Goal: Task Accomplishment & Management: Use online tool/utility

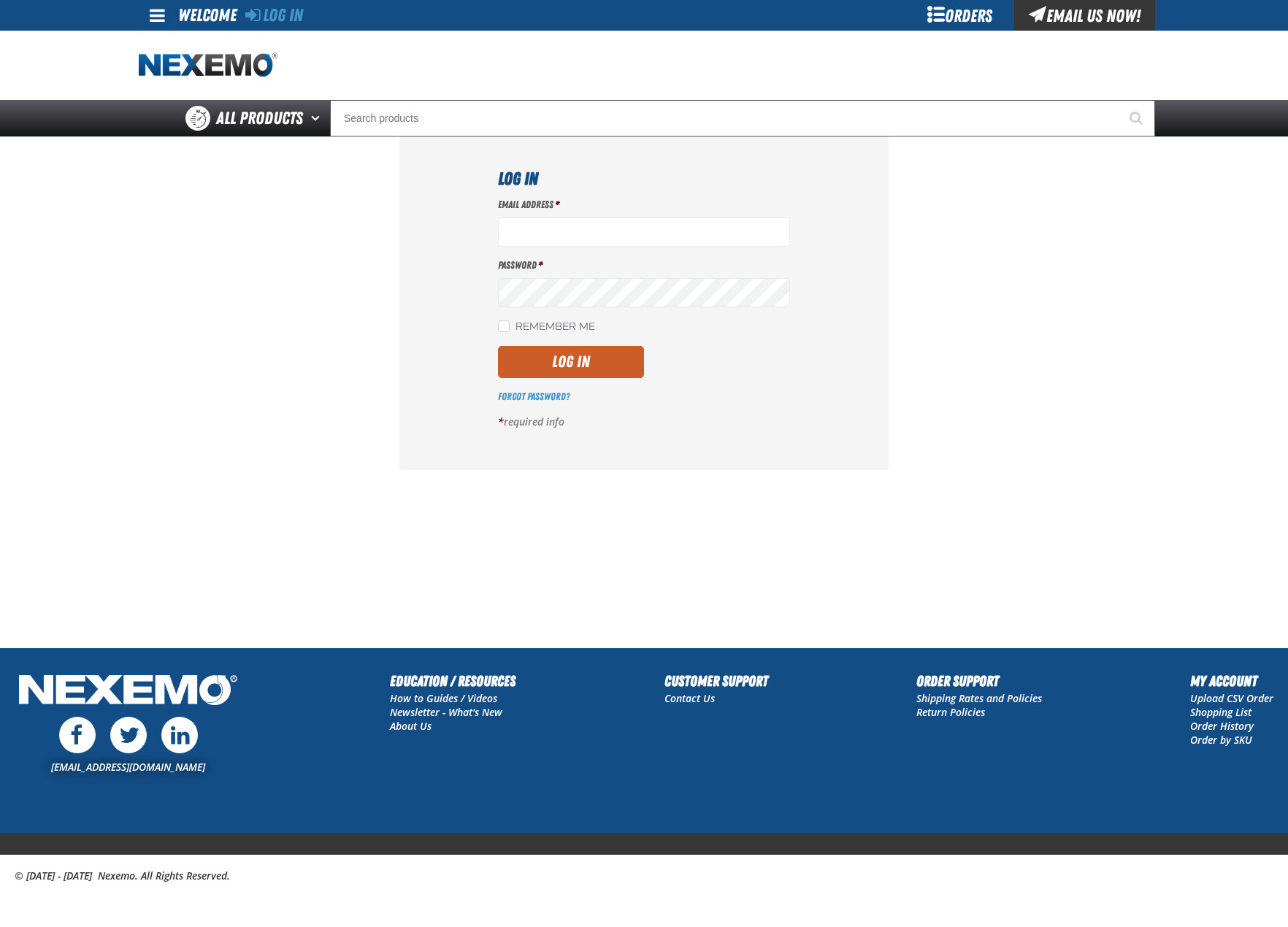
type input "bhogan@vtaig.com"
click at [614, 333] on div "Remember Me" at bounding box center [644, 326] width 292 height 15
click at [598, 367] on button "Log In" at bounding box center [571, 362] width 146 height 32
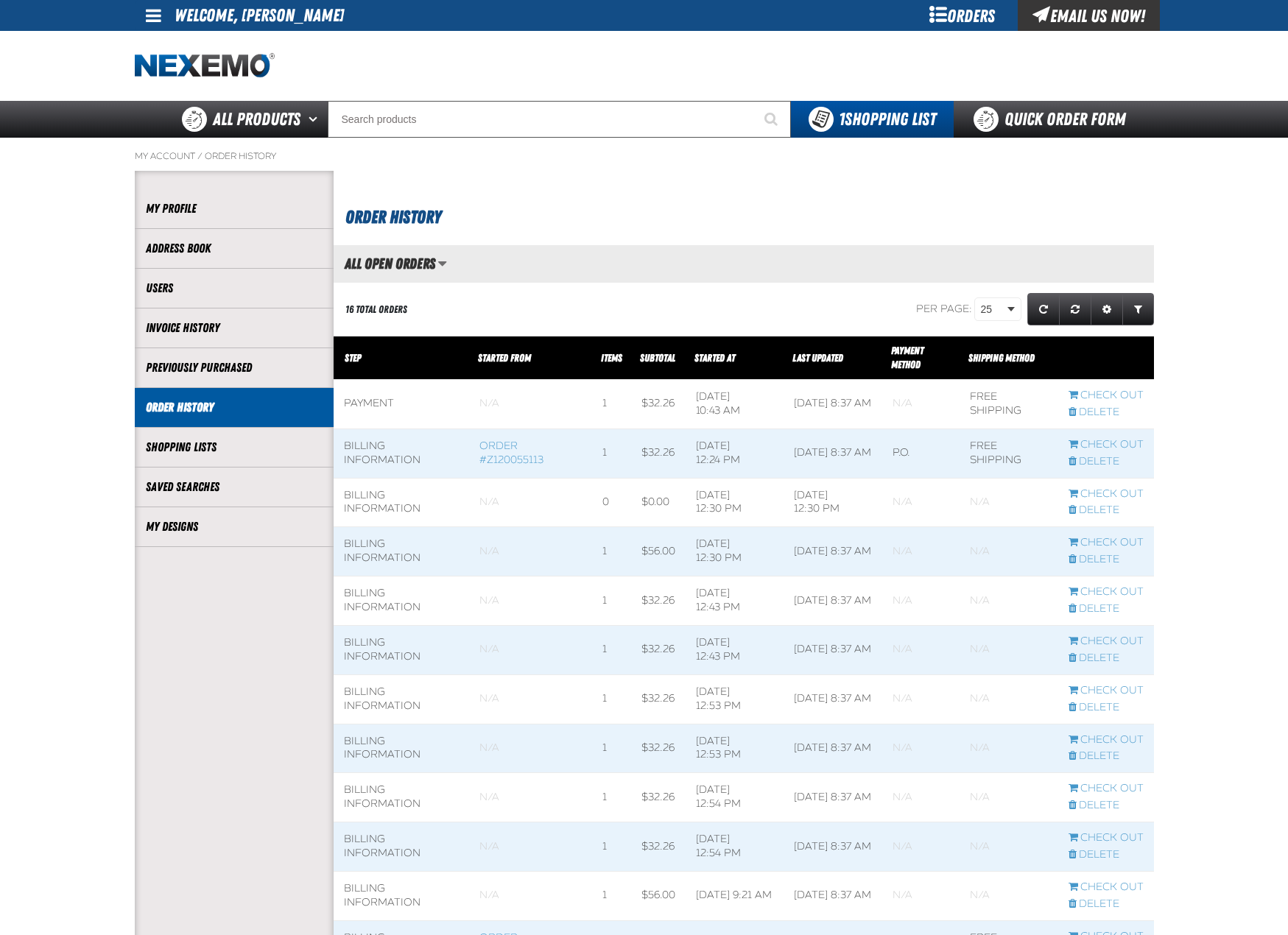
scroll to position [1, 1]
click at [228, 535] on link "My Designs" at bounding box center [234, 527] width 177 height 17
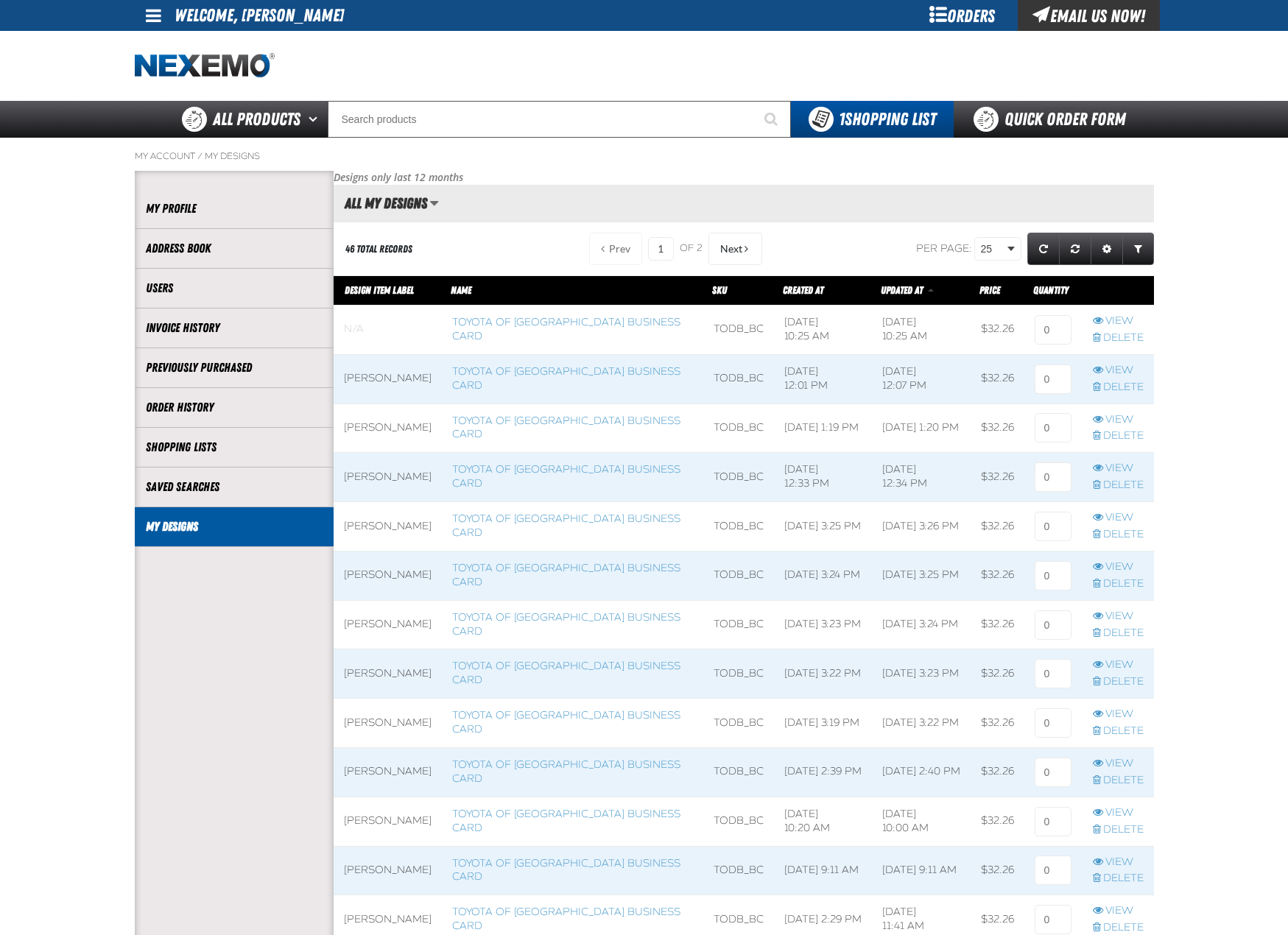
scroll to position [1, 1]
click at [545, 368] on link "Toyota of Deerfield Beach Business Card" at bounding box center [566, 379] width 228 height 27
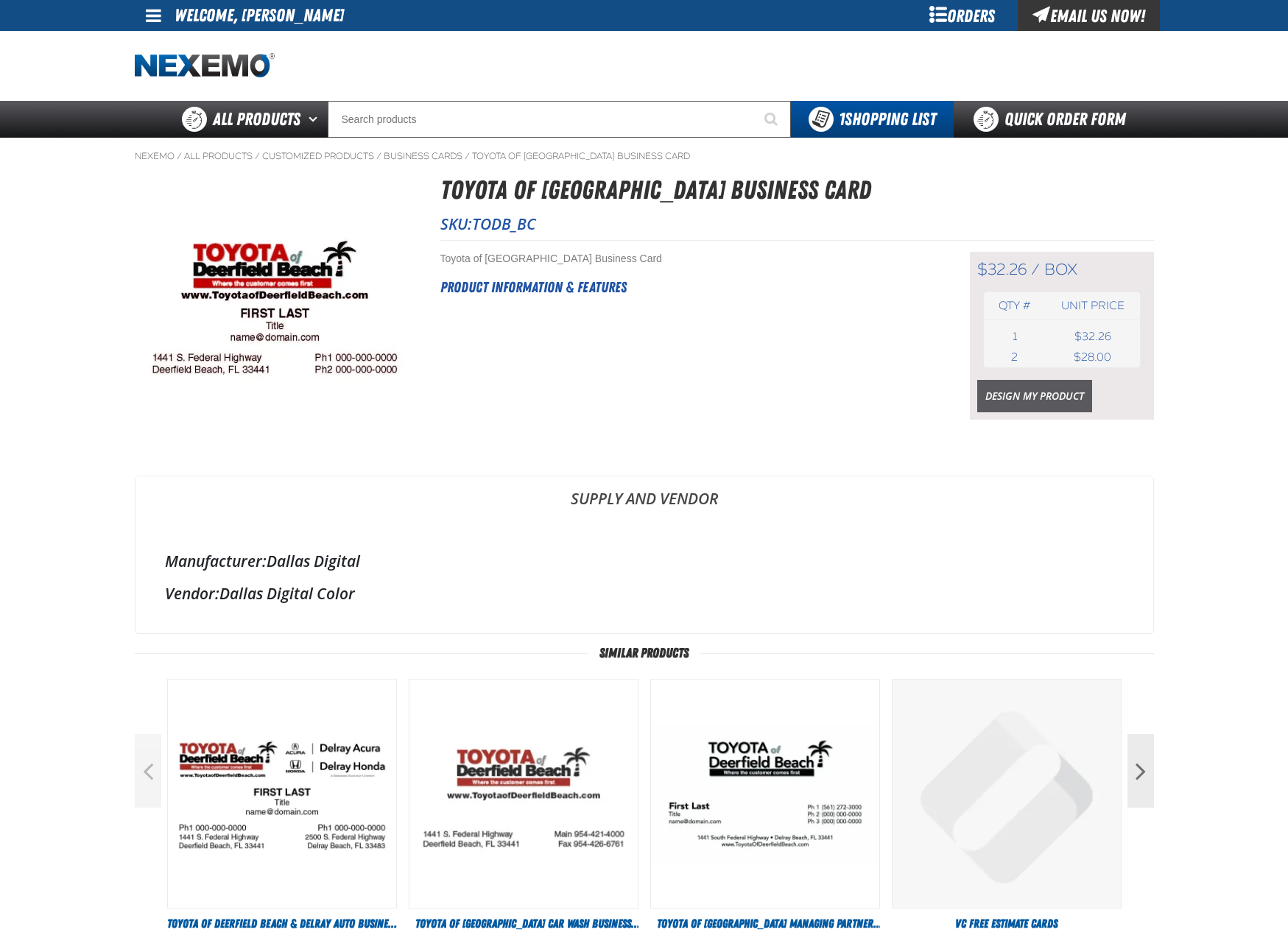
click at [1065, 395] on link "Design My Product" at bounding box center [1034, 396] width 115 height 33
